Goal: Task Accomplishment & Management: Manage account settings

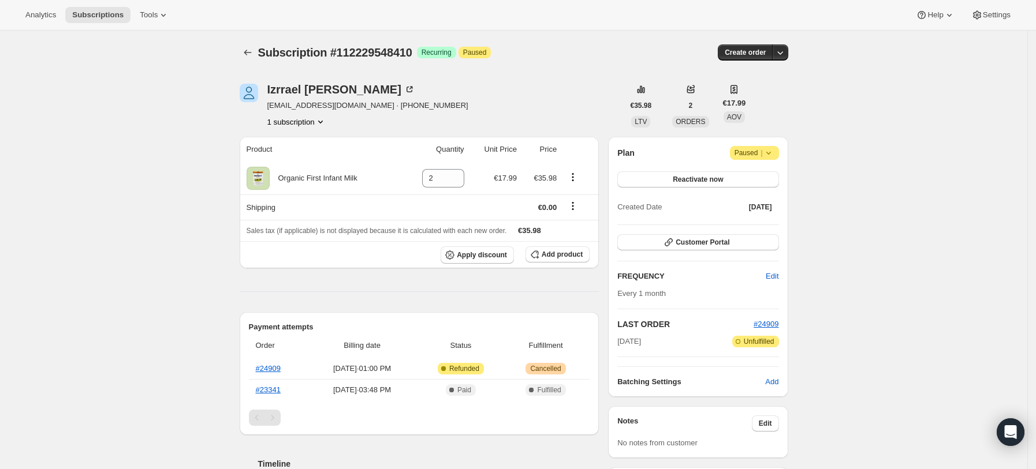
click at [773, 151] on icon at bounding box center [769, 153] width 12 height 12
click at [746, 180] on span "Cancel subscription" at bounding box center [759, 176] width 65 height 9
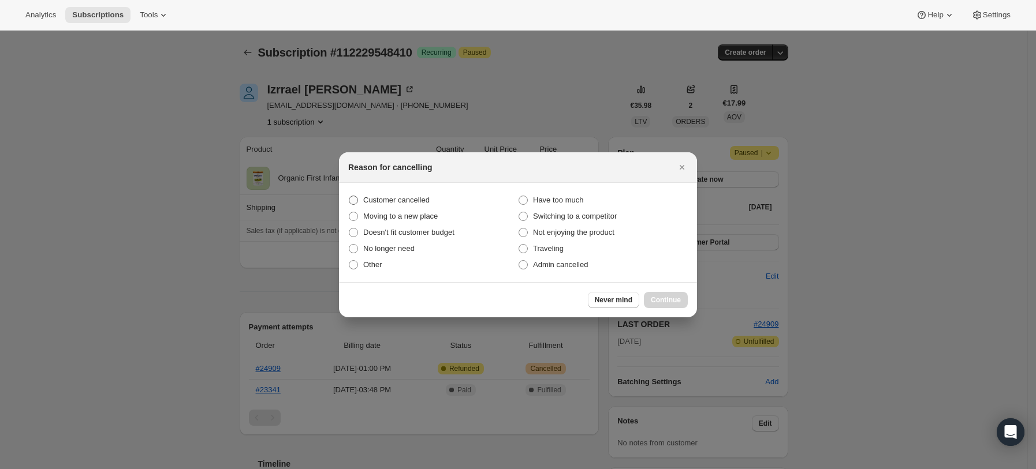
click at [380, 202] on span "Customer cancelled" at bounding box center [396, 200] width 66 height 9
click at [349, 196] on input "Customer cancelled" at bounding box center [349, 196] width 1 height 1
radio input "true"
click at [659, 300] on span "Continue" at bounding box center [666, 300] width 30 height 9
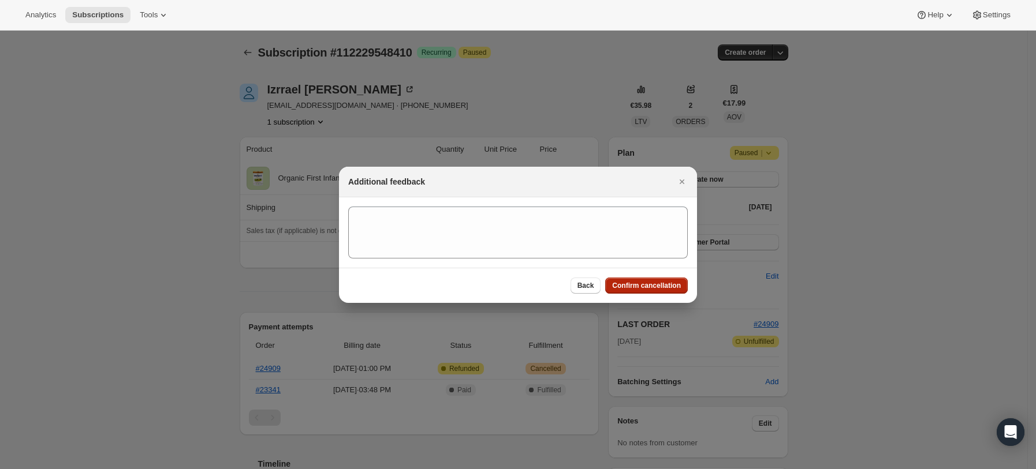
click at [649, 278] on button "Confirm cancellation" at bounding box center [646, 286] width 83 height 16
